Goal: Task Accomplishment & Management: Manage account settings

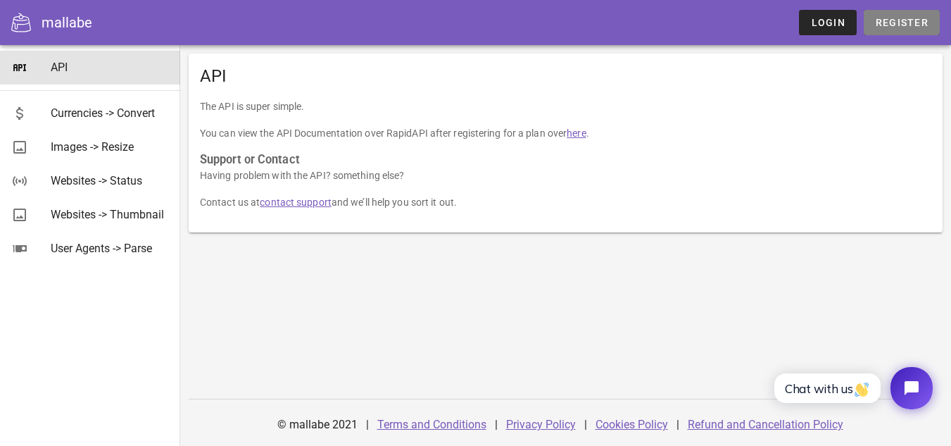
click at [922, 20] on span "Register" at bounding box center [902, 22] width 54 height 11
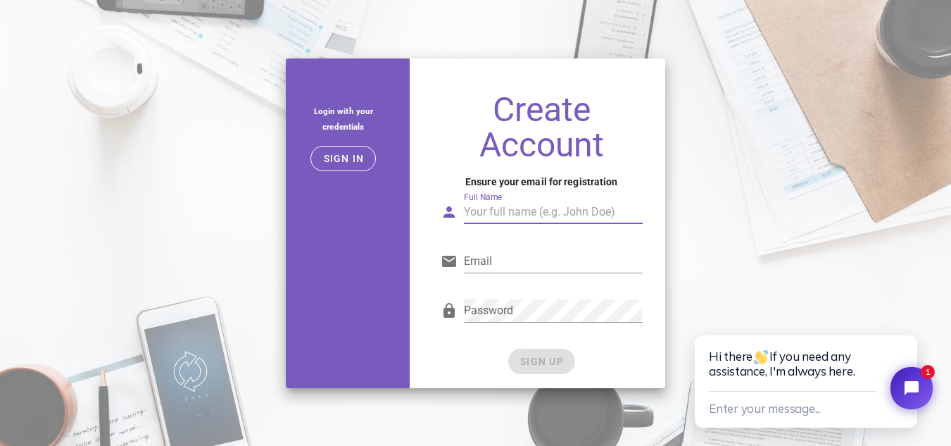
click at [498, 217] on input "Full Name" at bounding box center [553, 212] width 179 height 23
type input "[PERSON_NAME]"
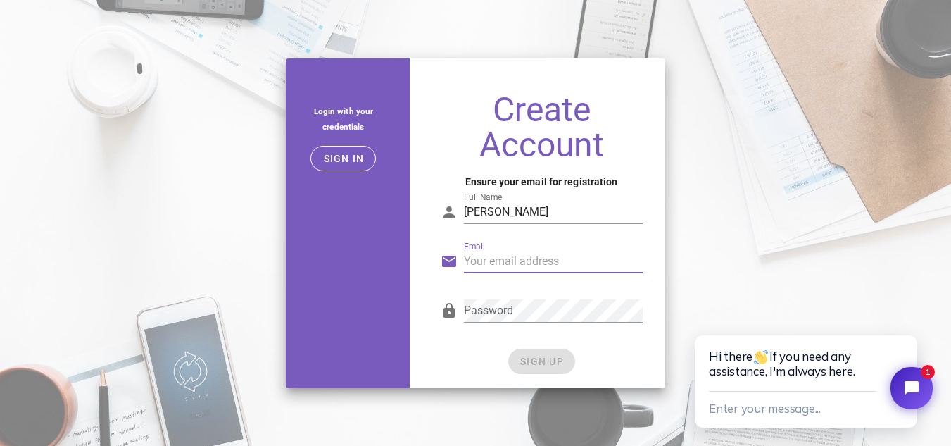
click at [502, 260] on input "Email" at bounding box center [553, 261] width 179 height 23
type input "[EMAIL_ADDRESS][DOMAIN_NAME]"
click at [551, 260] on input "[EMAIL_ADDRESS][DOMAIN_NAME]" at bounding box center [553, 261] width 179 height 23
click at [512, 321] on div "Password" at bounding box center [553, 310] width 179 height 23
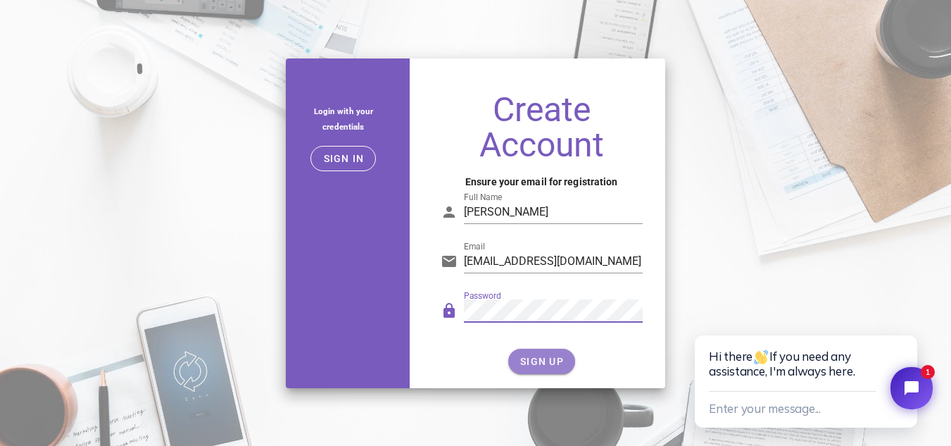
click at [546, 360] on span "SIGN UP" at bounding box center [542, 360] width 44 height 11
click at [907, 322] on icon "Close chat widget" at bounding box center [907, 319] width 14 height 14
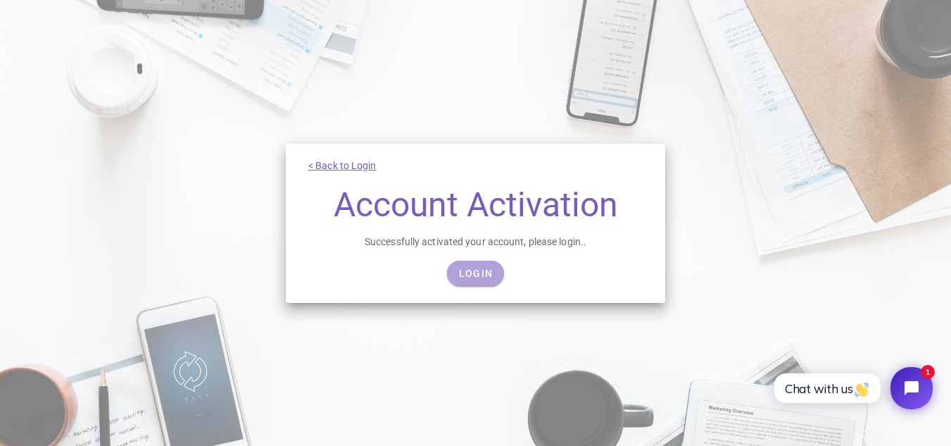
click at [467, 263] on link "Login" at bounding box center [475, 272] width 57 height 25
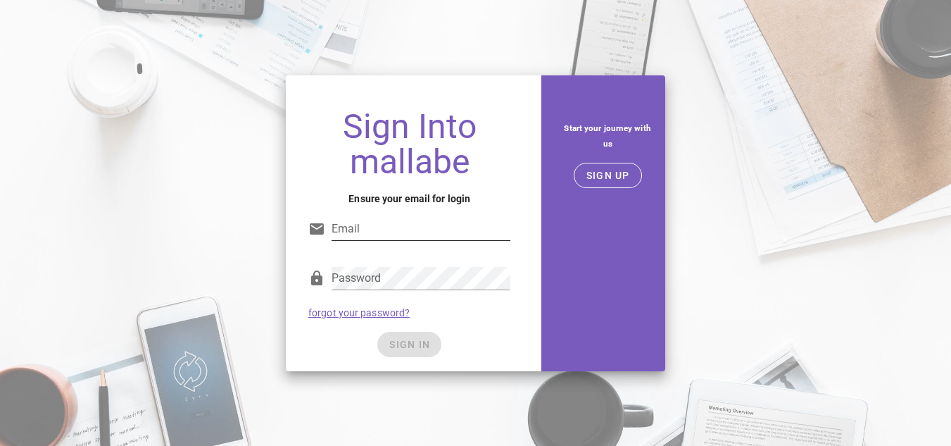
click at [407, 225] on input "Email" at bounding box center [421, 229] width 179 height 23
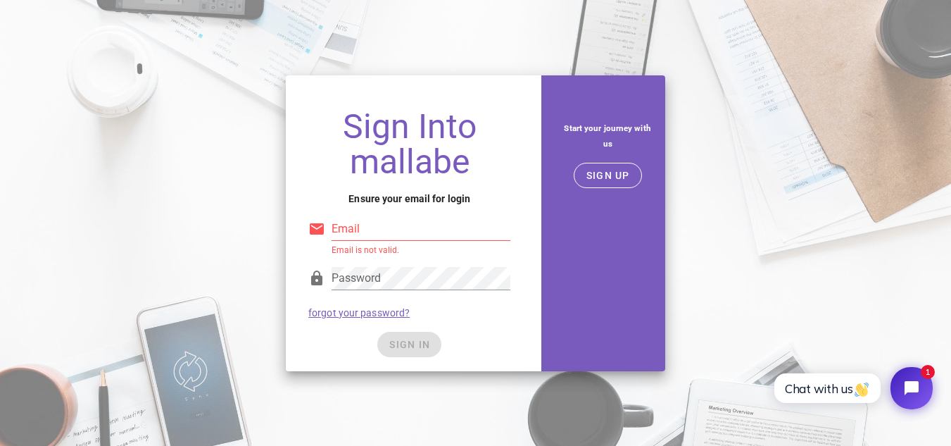
type input "ahmadnurulmubarok38@gmail.com"
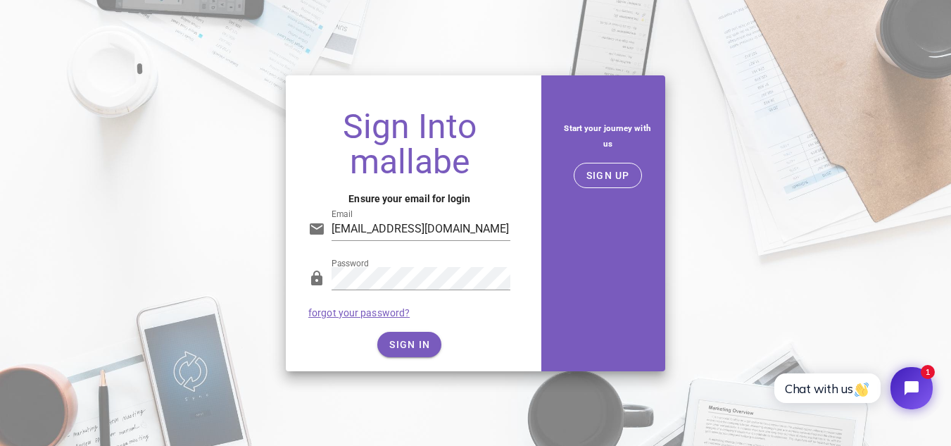
click at [346, 341] on div "SIGN IN" at bounding box center [409, 344] width 202 height 25
click at [392, 348] on span "SIGN IN" at bounding box center [410, 344] width 42 height 11
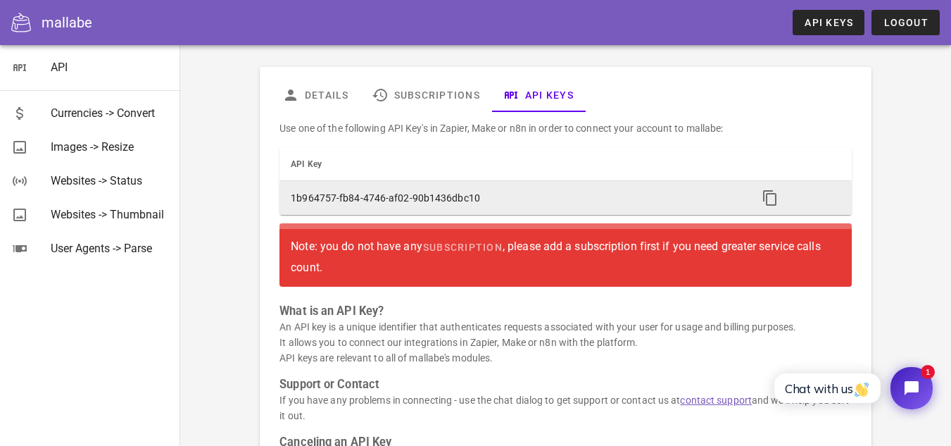
scroll to position [70, 0]
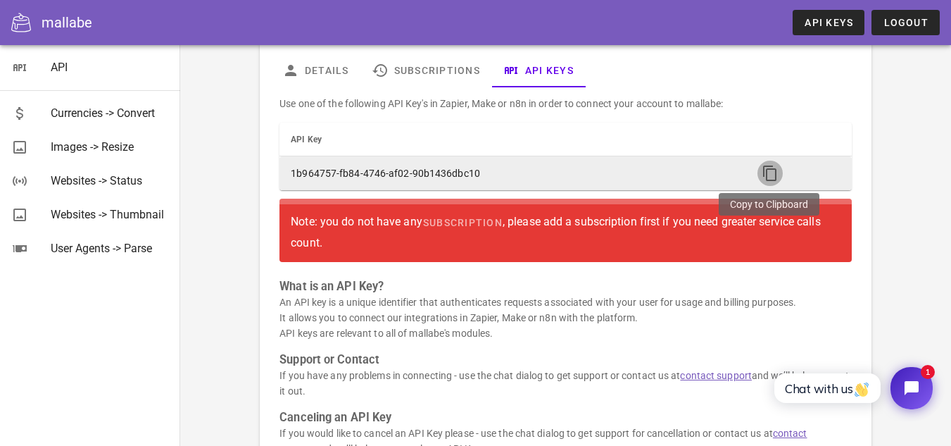
click at [765, 170] on icon "button" at bounding box center [770, 173] width 17 height 17
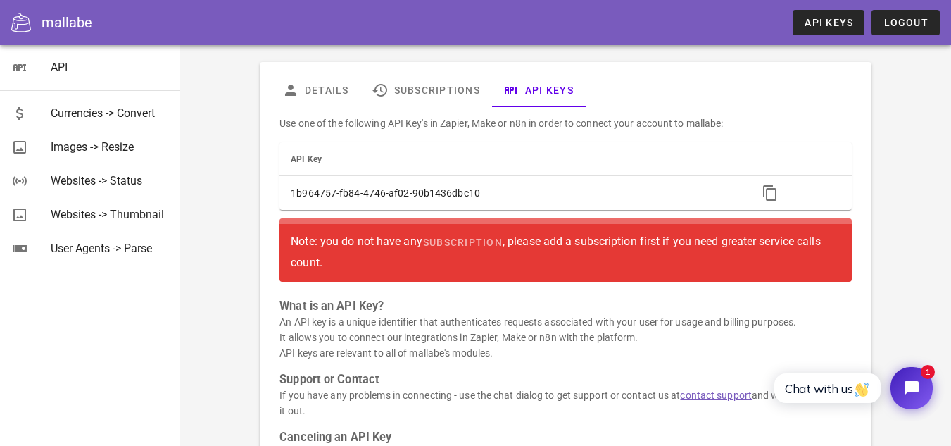
scroll to position [50, 0]
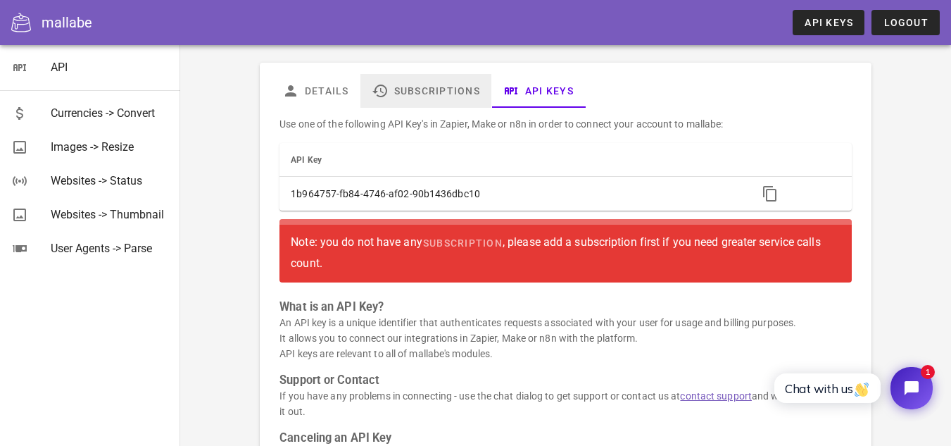
click at [432, 92] on link "Subscriptions" at bounding box center [425, 91] width 131 height 34
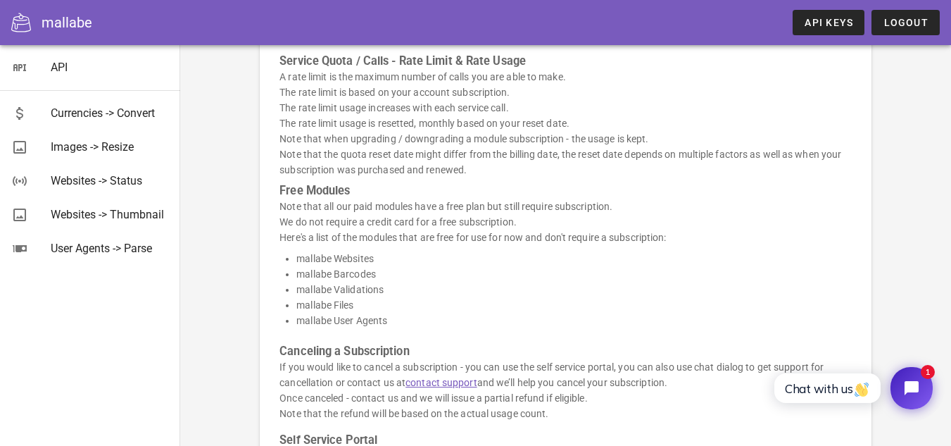
scroll to position [454, 0]
